Goal: Navigation & Orientation: Find specific page/section

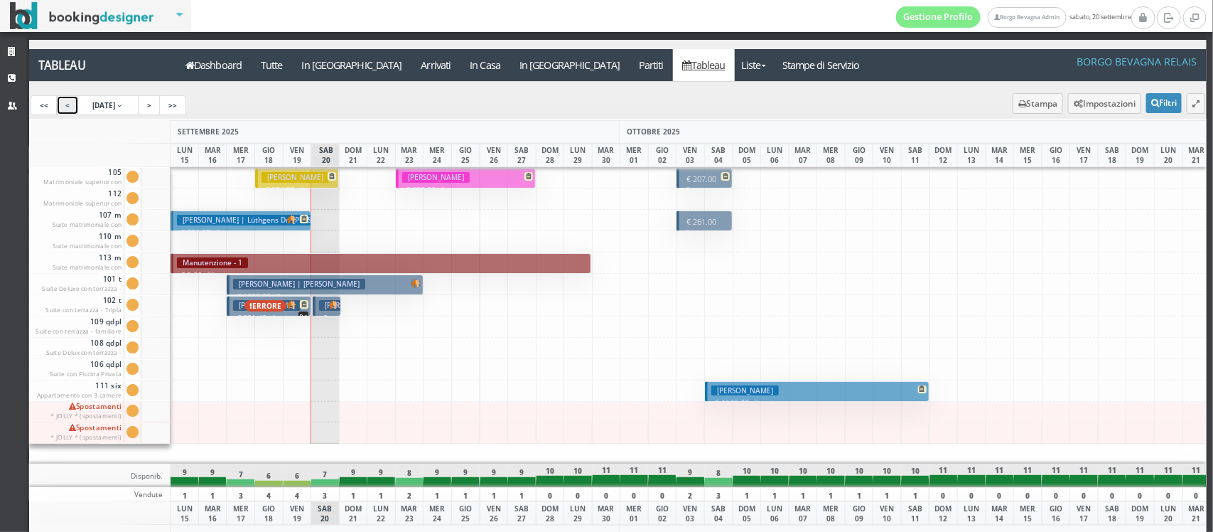
click at [72, 110] on link "<" at bounding box center [67, 105] width 23 height 20
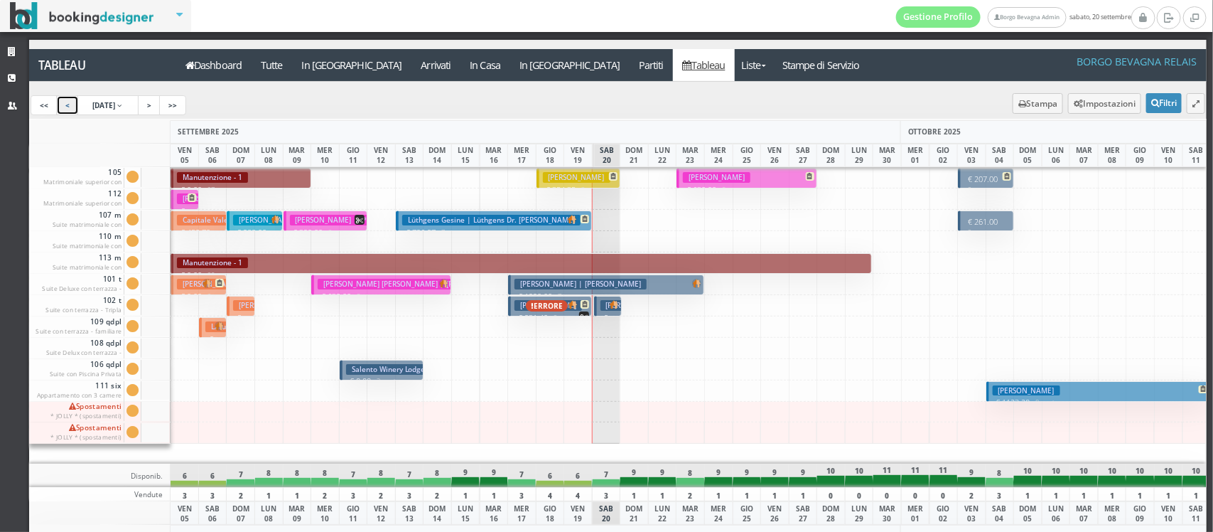
click at [72, 110] on link "<" at bounding box center [67, 105] width 23 height 20
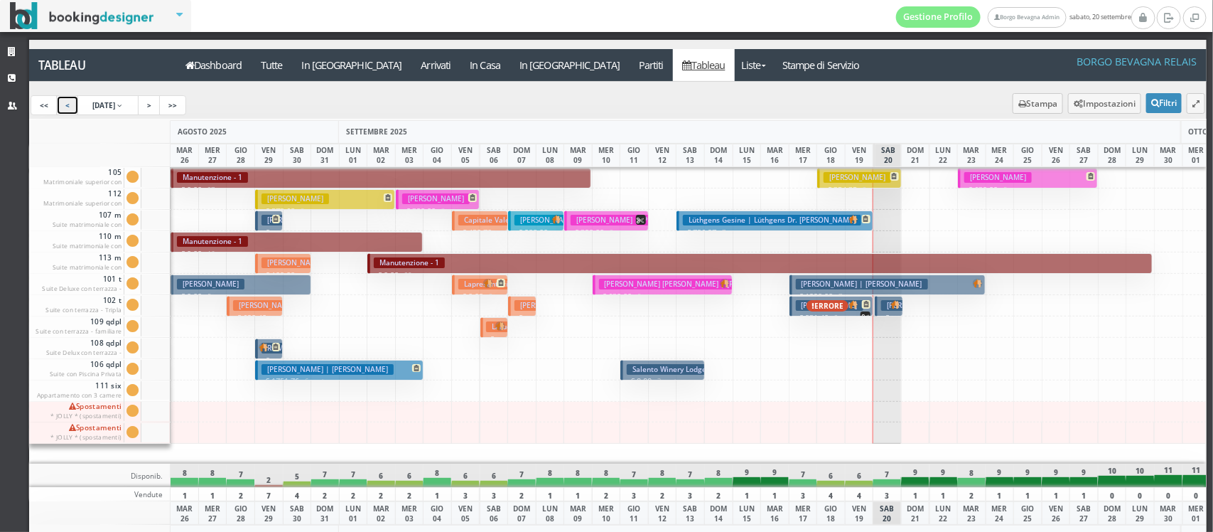
click at [430, 197] on h3 "Guibaud Francois" at bounding box center [436, 198] width 68 height 11
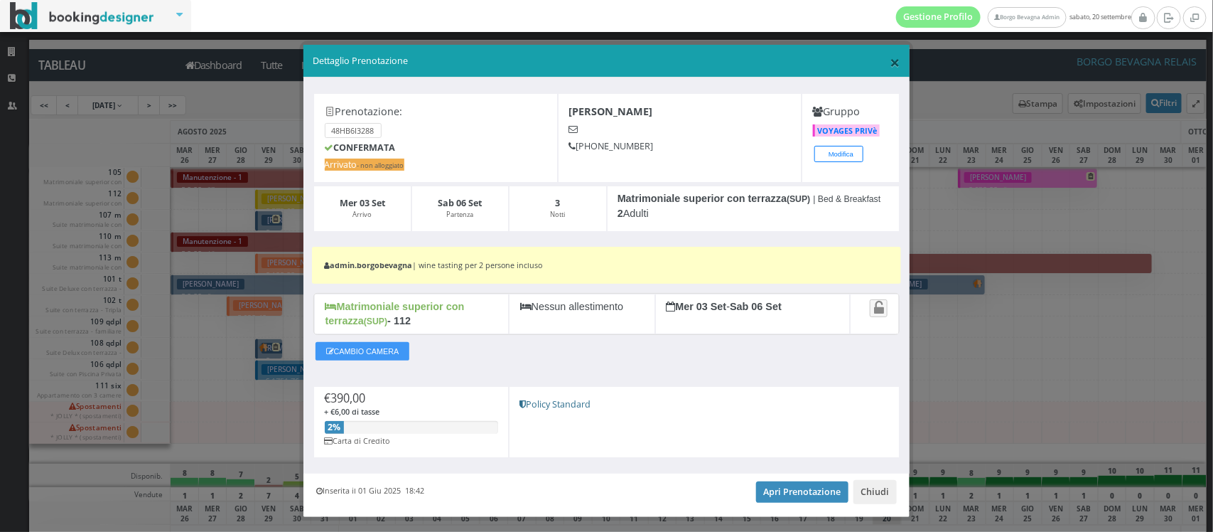
click at [891, 63] on span "×" at bounding box center [896, 62] width 10 height 24
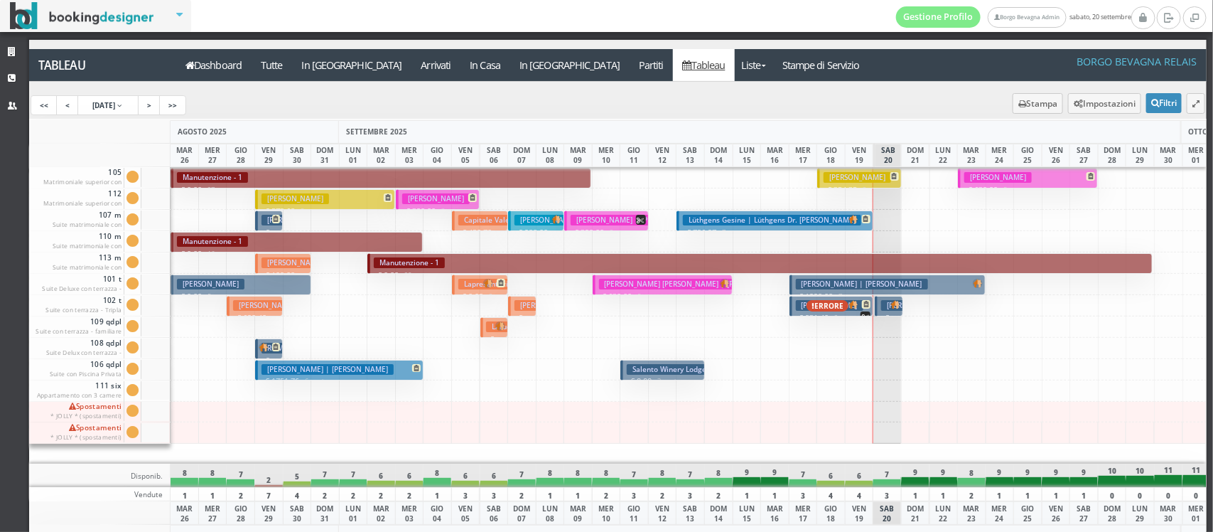
click at [603, 215] on h3 "MARTIN PASCALE | Solres Pascale" at bounding box center [637, 220] width 132 height 11
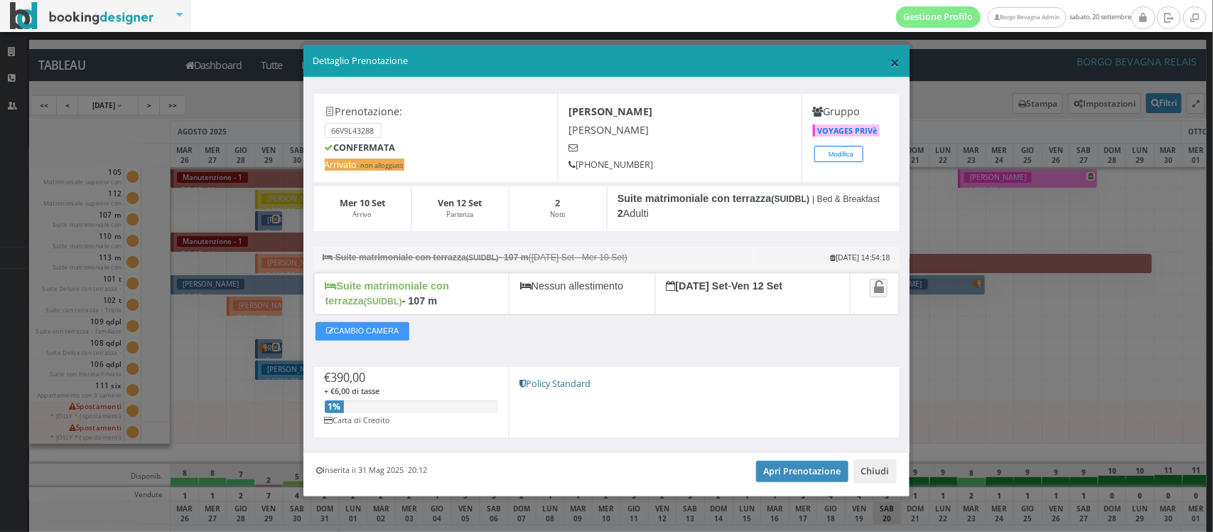
click at [891, 68] on span "×" at bounding box center [896, 62] width 10 height 24
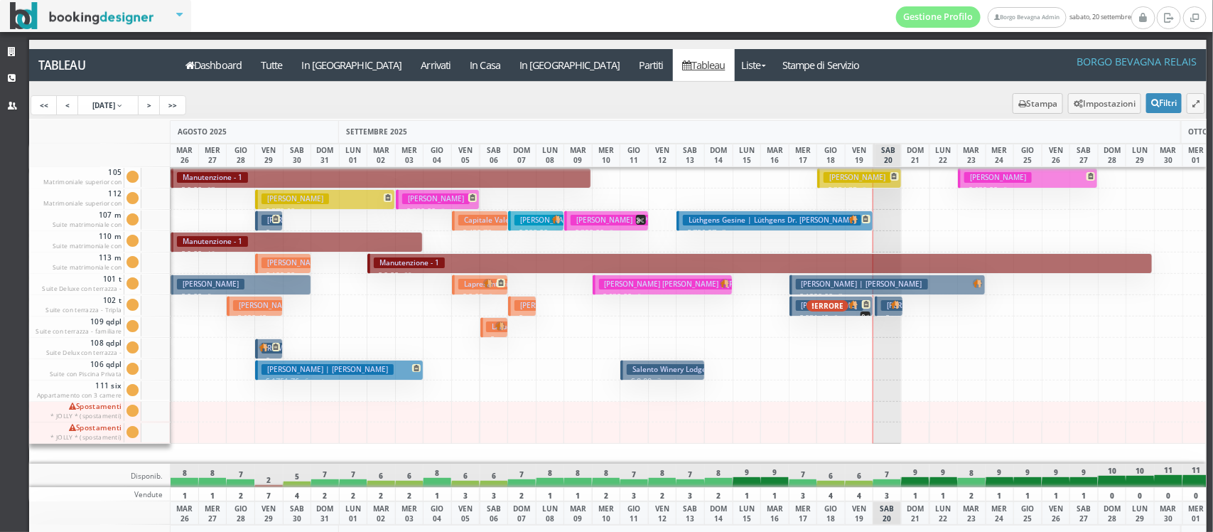
click at [655, 286] on h3 "ALLAZ JEAN AUGUSTE BERNARD | Fellay Brigitte" at bounding box center [694, 284] width 190 height 11
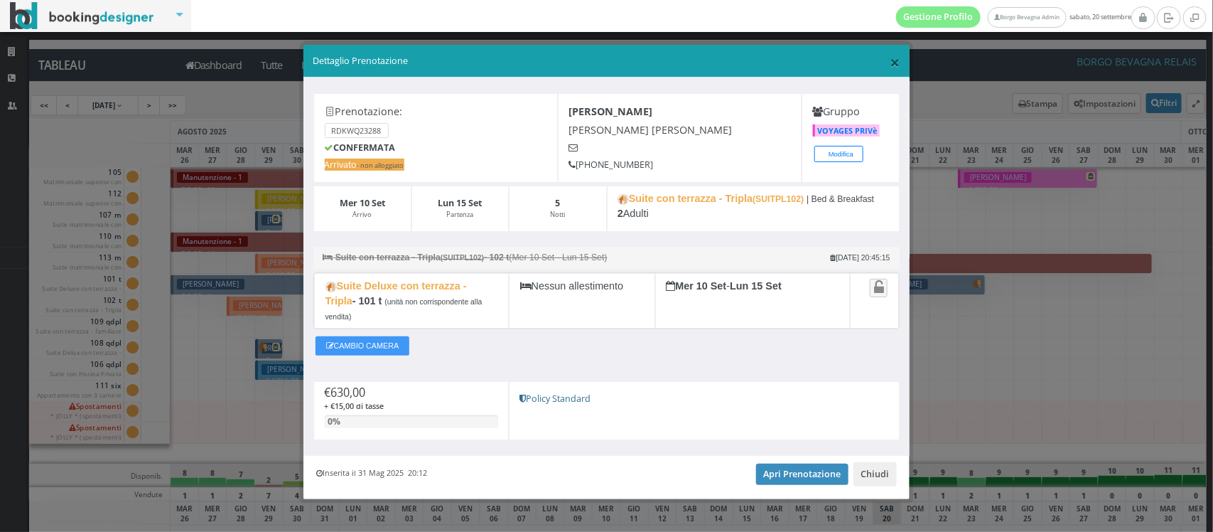
click at [891, 55] on span "×" at bounding box center [896, 62] width 10 height 24
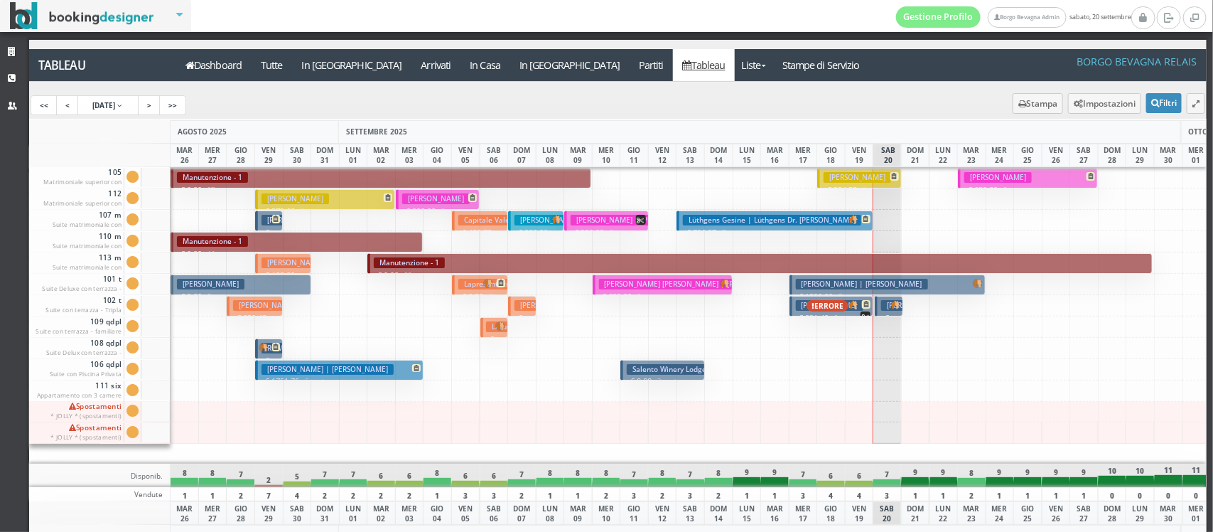
click at [991, 178] on h3 "[PERSON_NAME]" at bounding box center [998, 177] width 68 height 11
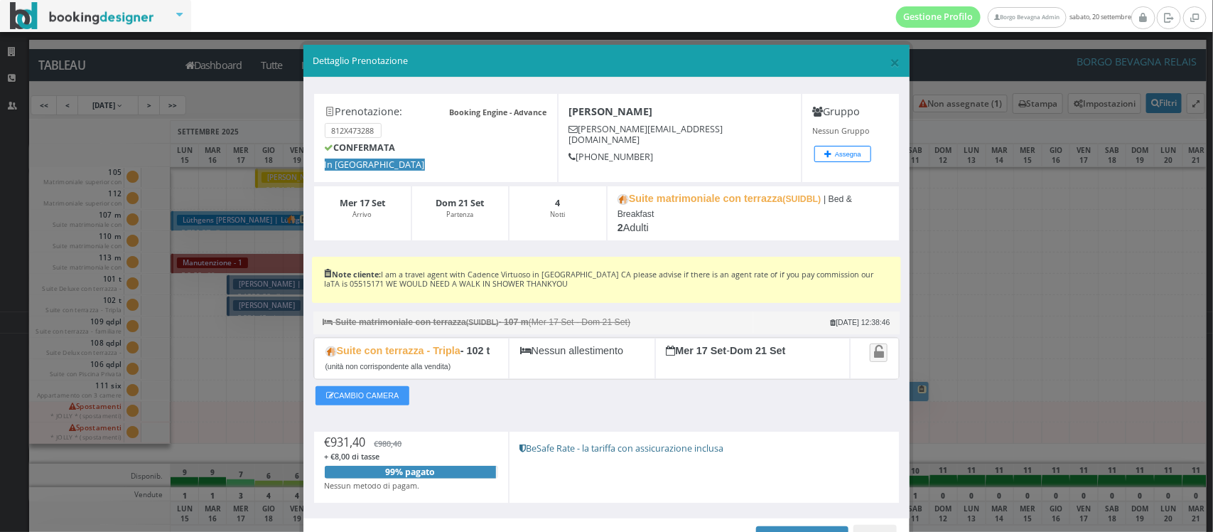
scroll to position [87, 0]
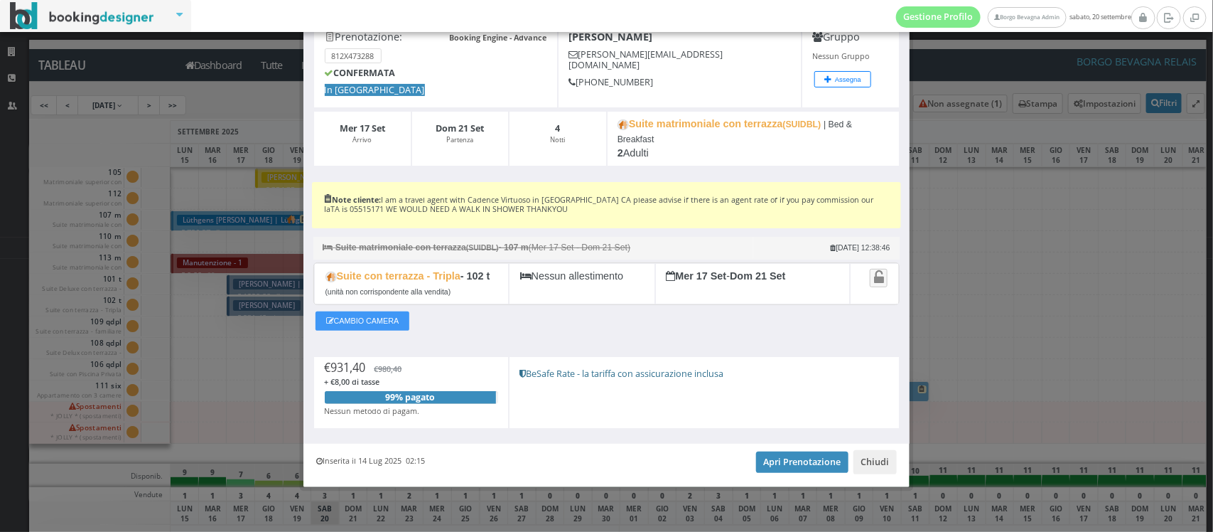
click at [627, 350] on div "Booking Engine - Advance Prenotazione: 812X473288 CONFERMATA In Arrivo White Do…" at bounding box center [606, 223] width 607 height 441
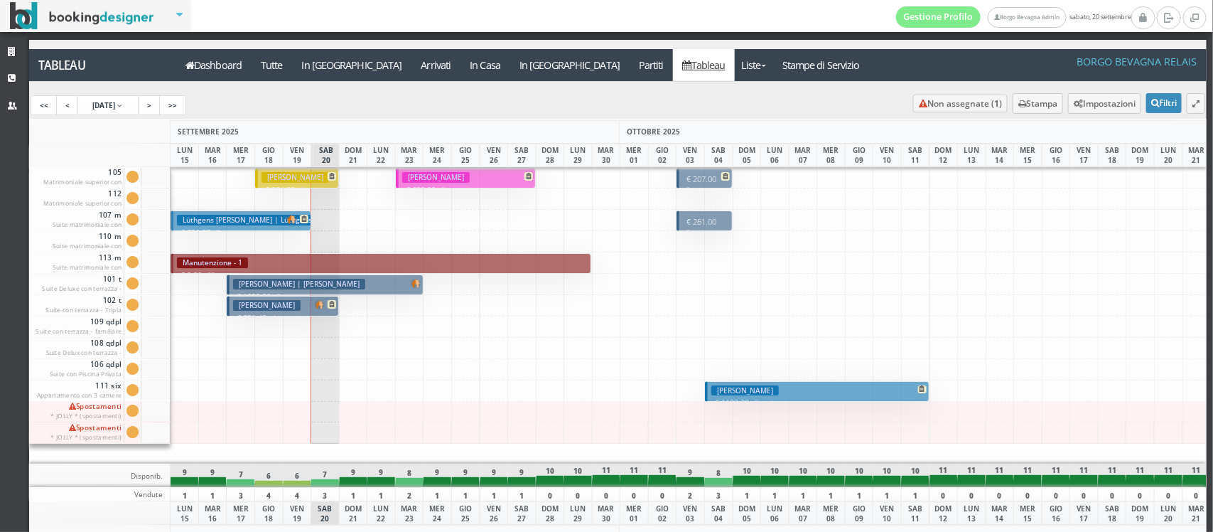
drag, startPoint x: 627, startPoint y: 350, endPoint x: 520, endPoint y: 308, distance: 115.5
click at [520, 308] on div "105 Matrimoniale superior con terrazza Cam. 105 sporca Segna come pulita Segna …" at bounding box center [618, 315] width 1178 height 297
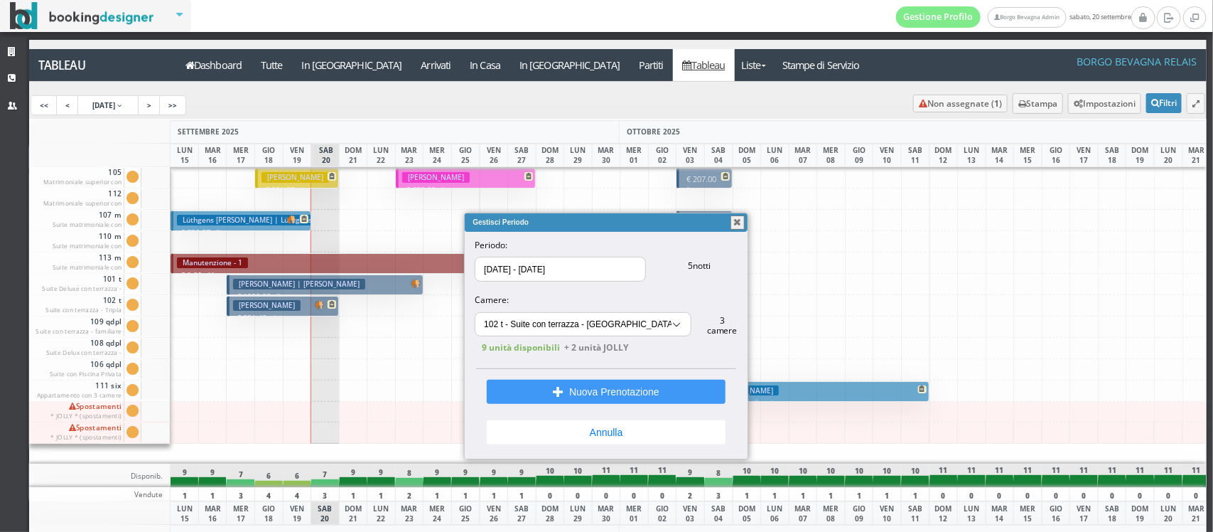
scroll to position [21, 0]
click at [731, 225] on button "button" at bounding box center [738, 222] width 14 height 14
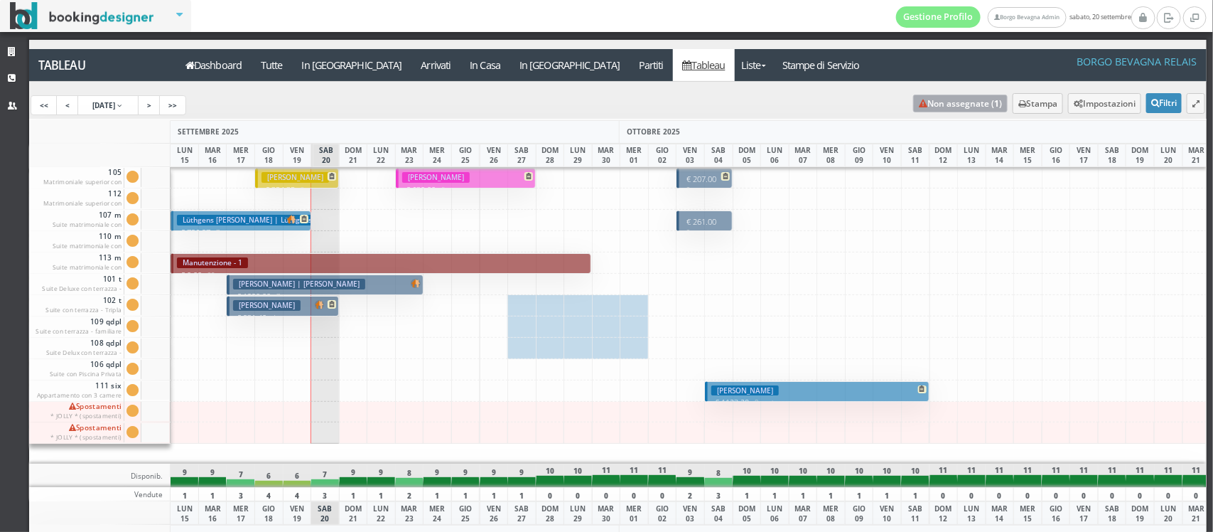
click at [913, 102] on link "Non assegnate ( 1 )" at bounding box center [960, 104] width 95 height 18
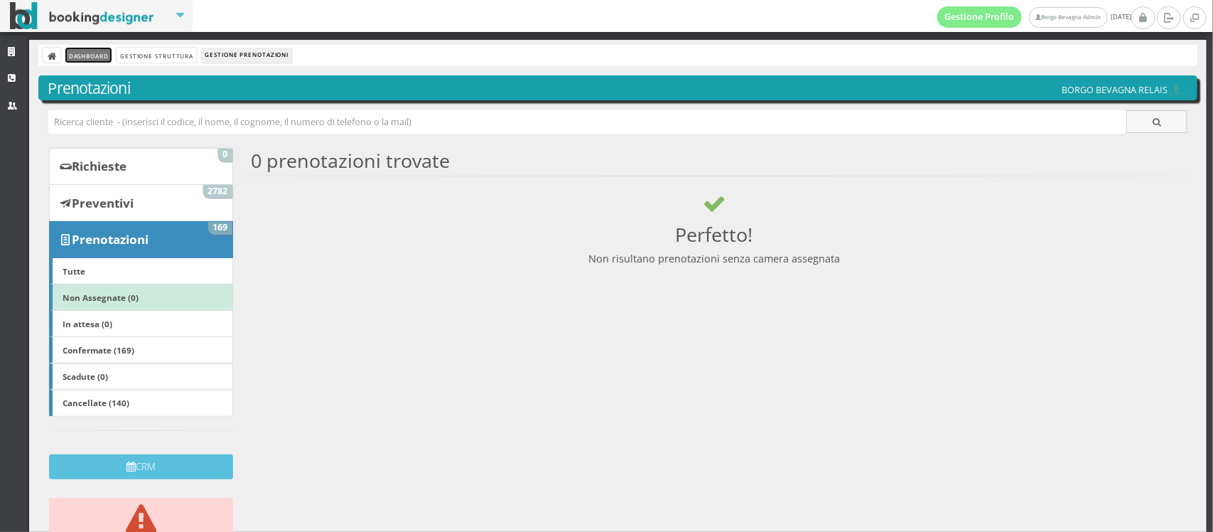
click at [79, 61] on link "Dashboard" at bounding box center [88, 55] width 46 height 15
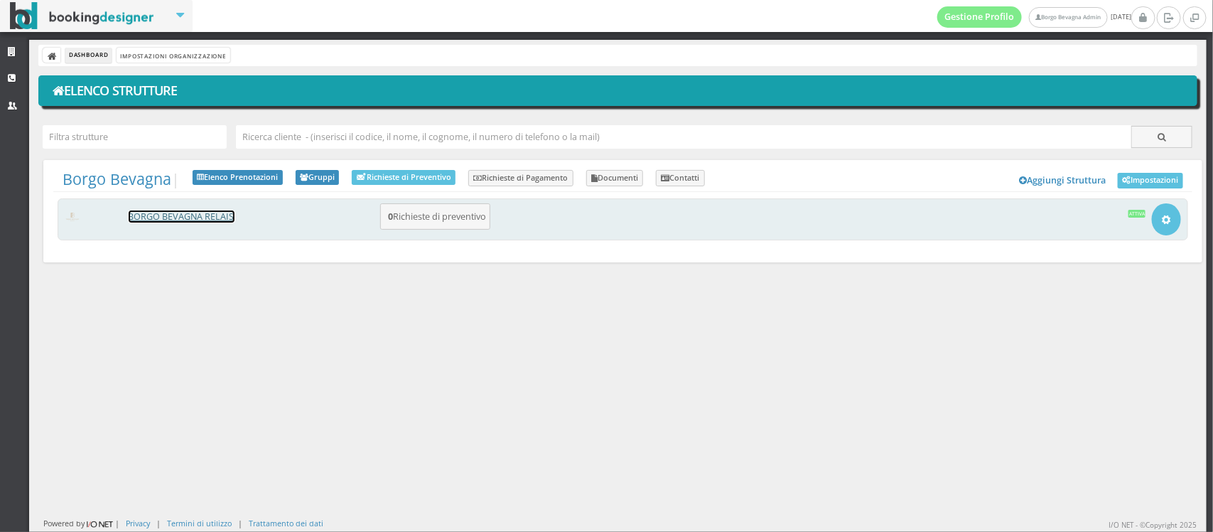
click at [192, 214] on link "BORGO BEVAGNA RELAIS" at bounding box center [182, 216] width 106 height 12
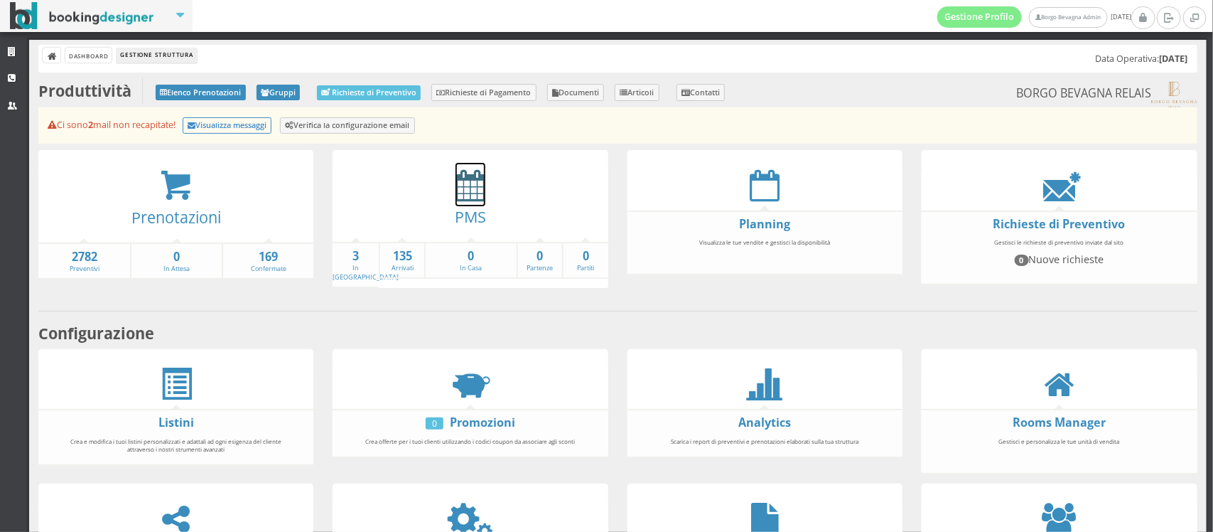
click at [461, 183] on icon at bounding box center [471, 185] width 30 height 32
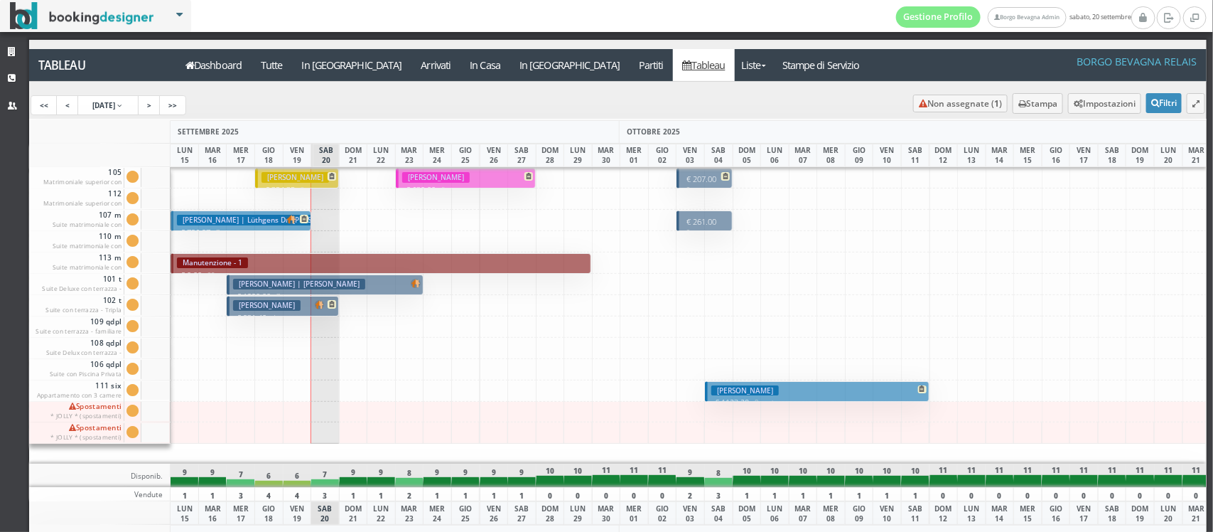
click at [91, 7] on img at bounding box center [82, 16] width 144 height 28
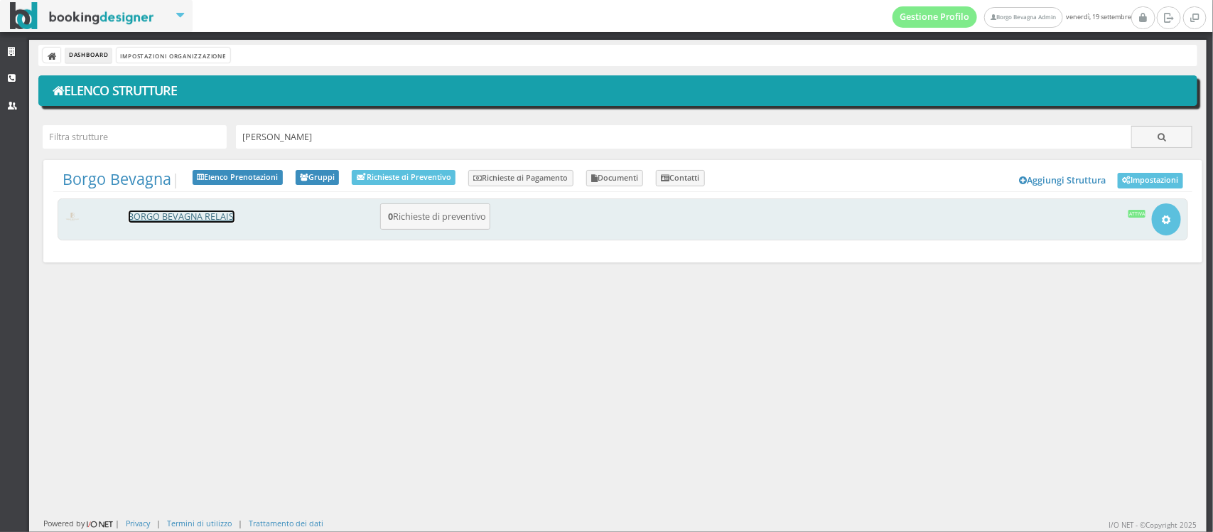
click at [168, 214] on link "BORGO BEVAGNA RELAIS" at bounding box center [182, 216] width 106 height 12
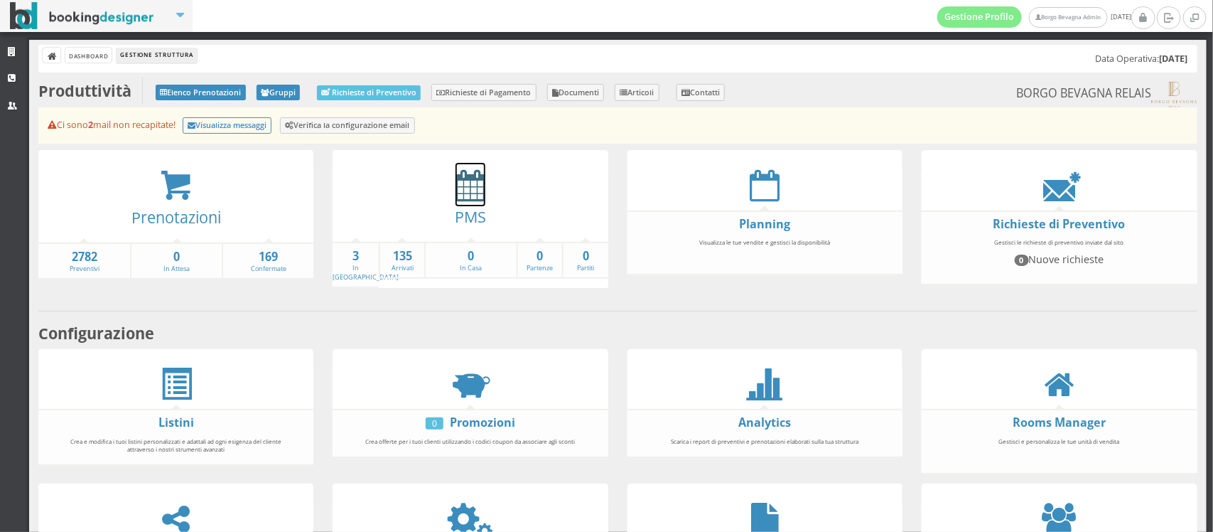
click at [462, 193] on icon at bounding box center [471, 185] width 30 height 32
